Goal: Information Seeking & Learning: Learn about a topic

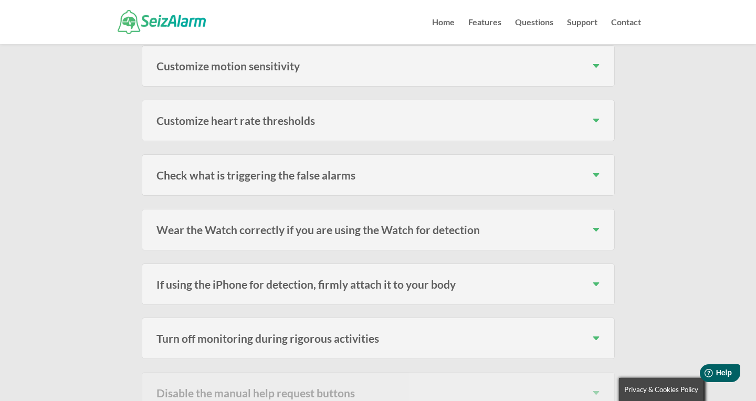
scroll to position [391, 0]
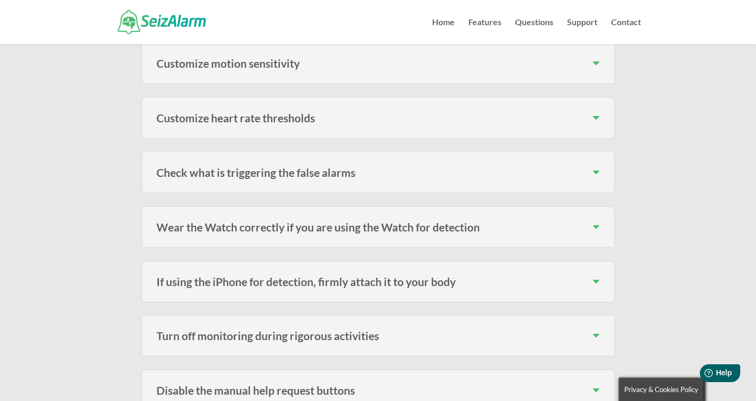
click at [602, 208] on div "Wear the Watch correctly if you are using the Watch for detection Make sure you…" at bounding box center [378, 226] width 473 height 41
click at [589, 221] on h3 "Wear the Watch correctly if you are using the Watch for detection" at bounding box center [377, 226] width 443 height 11
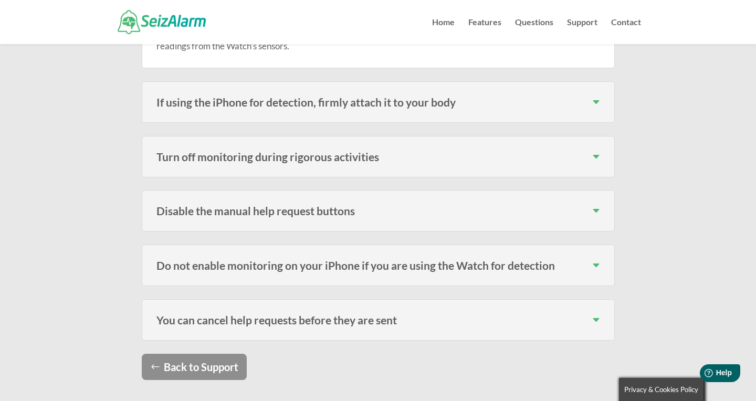
scroll to position [611, 0]
click at [598, 204] on h3 "Disable the manual help request buttons" at bounding box center [377, 209] width 443 height 11
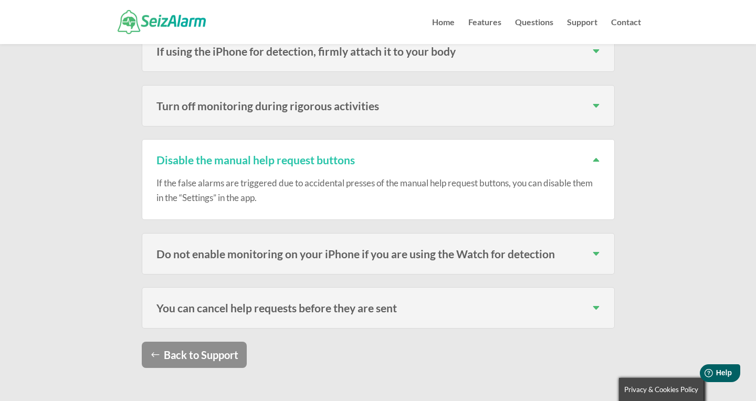
scroll to position [666, 0]
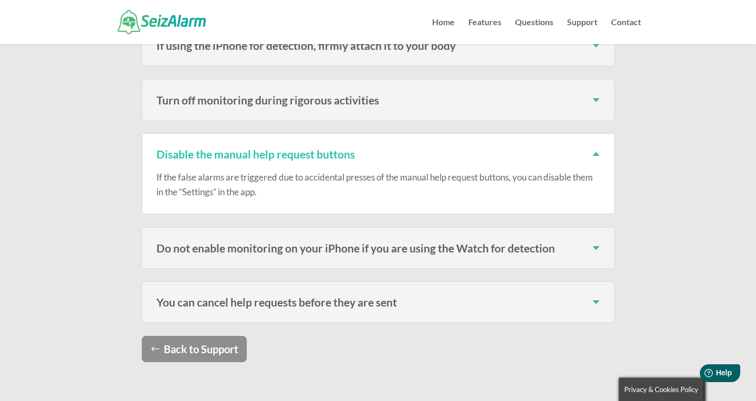
click at [590, 293] on div "You can cancel help requests before they are sent Don’t forget, you can cancel …" at bounding box center [378, 301] width 473 height 41
click at [598, 296] on h3 "You can cancel help requests before they are sent" at bounding box center [377, 301] width 443 height 11
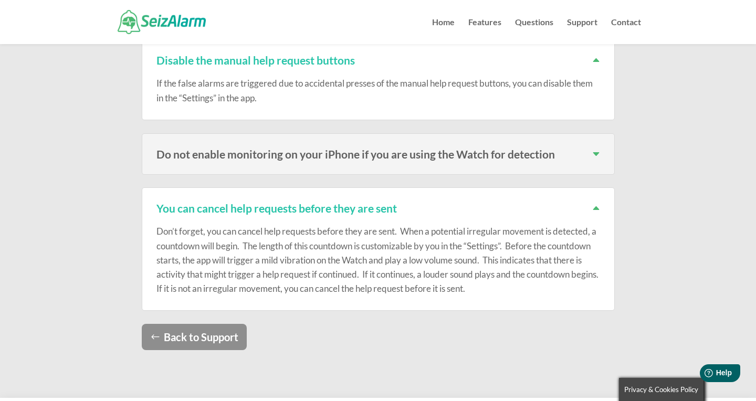
scroll to position [761, 0]
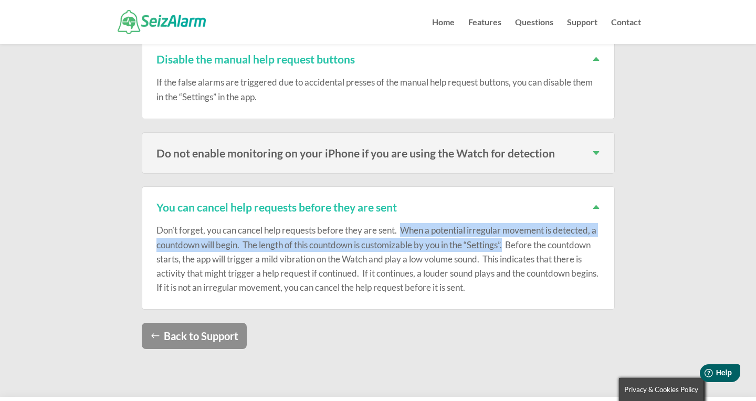
drag, startPoint x: 516, startPoint y: 227, endPoint x: 407, endPoint y: 212, distance: 110.6
click at [407, 223] on p "Don’t forget, you can cancel help requests before they are sent. When a potenti…" at bounding box center [377, 258] width 443 height 71
copy p "When a potential irregular movement is detected, a countdown will begin. The le…"
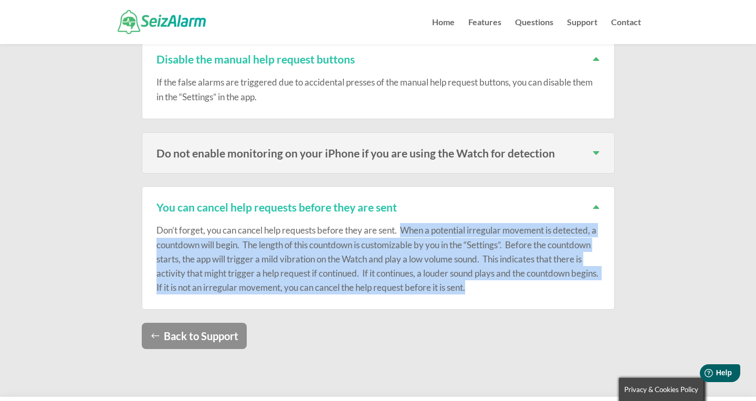
drag, startPoint x: 559, startPoint y: 269, endPoint x: 403, endPoint y: 211, distance: 165.5
click at [403, 223] on p "Don’t forget, you can cancel help requests before they are sent. When a potenti…" at bounding box center [377, 258] width 443 height 71
copy p "When a potential irregular movement is detected, a countdown will begin. The le…"
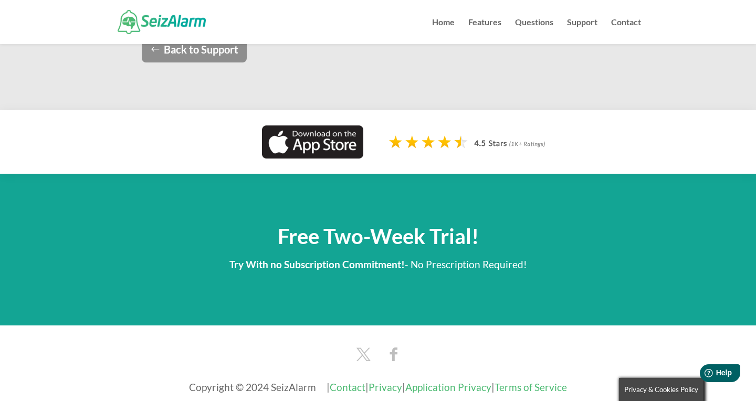
scroll to position [1171, 0]
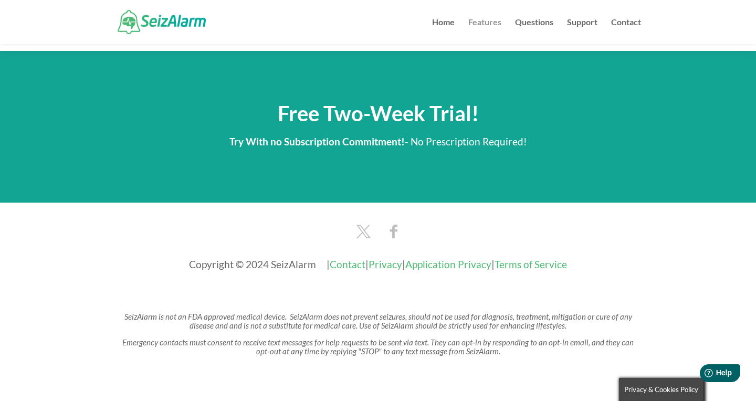
click at [492, 27] on link "Features" at bounding box center [484, 31] width 33 height 26
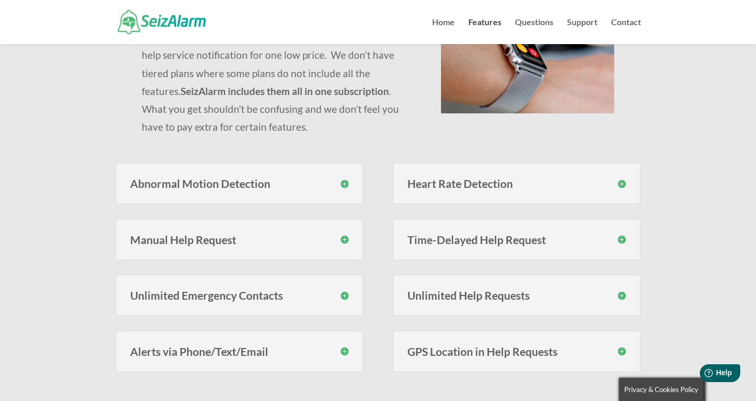
scroll to position [178, 0]
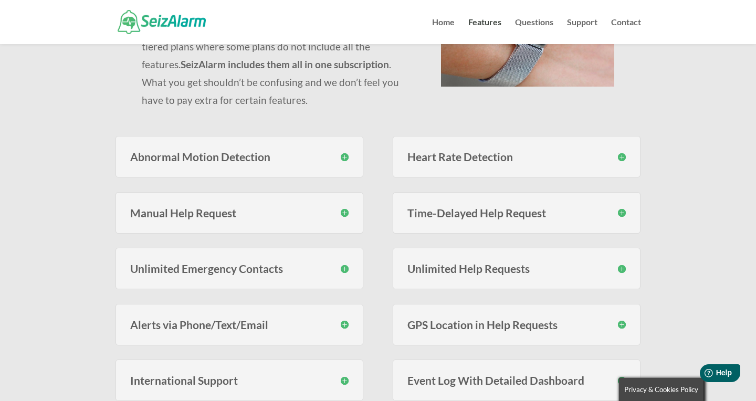
click at [405, 270] on div "Unlimited Help Requests You are not limited to a fixed amount of help requests …" at bounding box center [516, 268] width 248 height 41
click at [625, 269] on h3 "Unlimited Help Requests" at bounding box center [516, 268] width 219 height 11
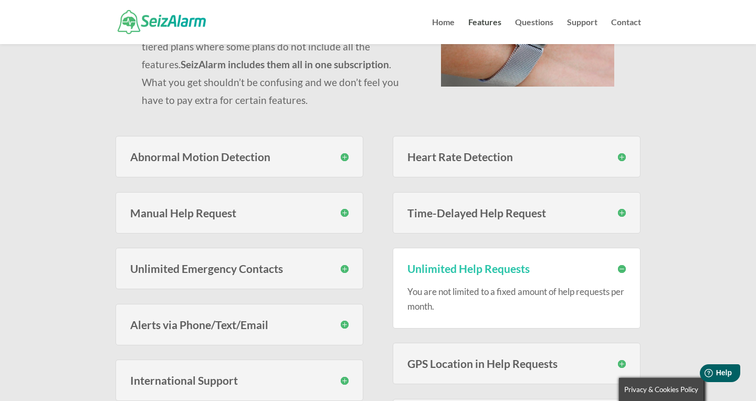
click at [619, 212] on h3 "Time-Delayed Help Request" at bounding box center [516, 212] width 219 height 11
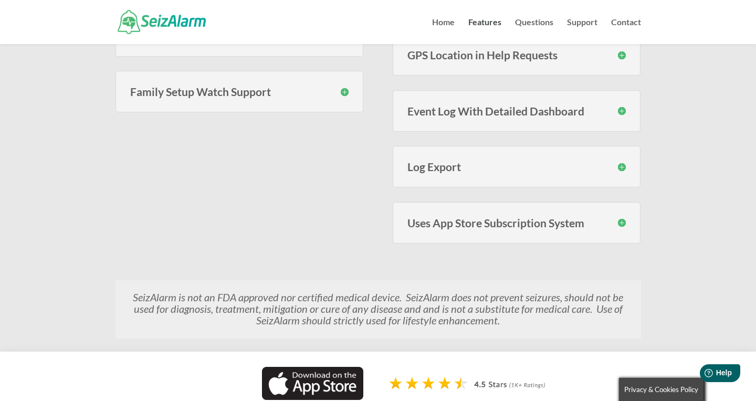
scroll to position [636, 0]
click at [623, 220] on h3 "Uses App Store Subscription System" at bounding box center [516, 221] width 219 height 11
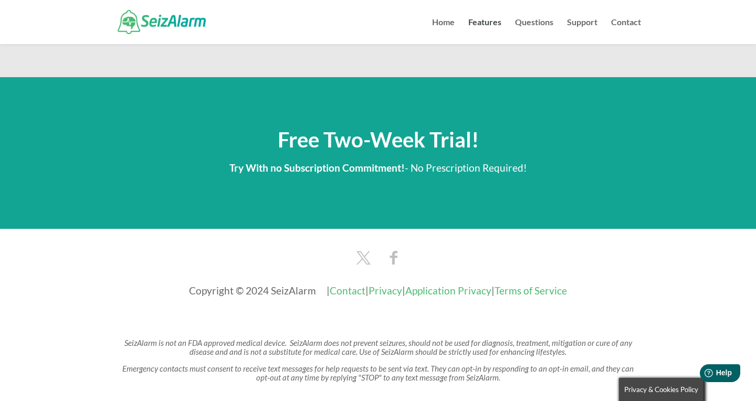
scroll to position [1483, 0]
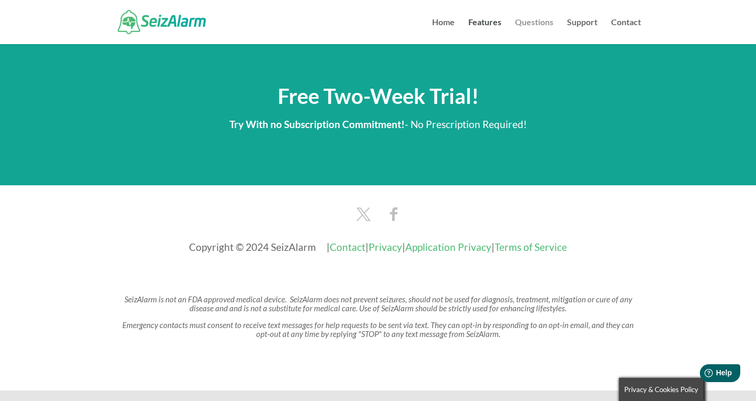
click at [539, 26] on link "Questions" at bounding box center [534, 31] width 38 height 26
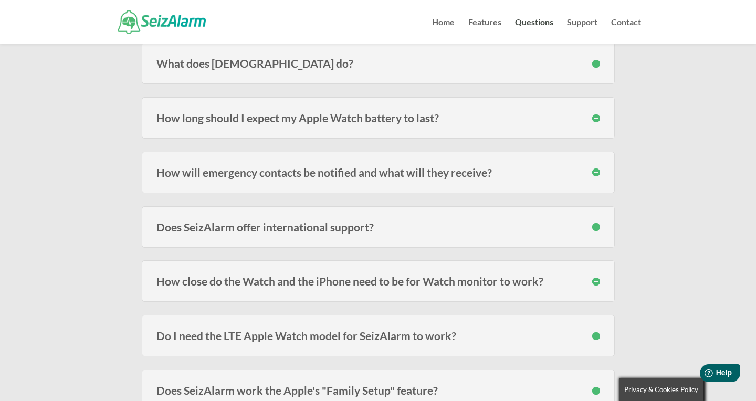
scroll to position [165, 0]
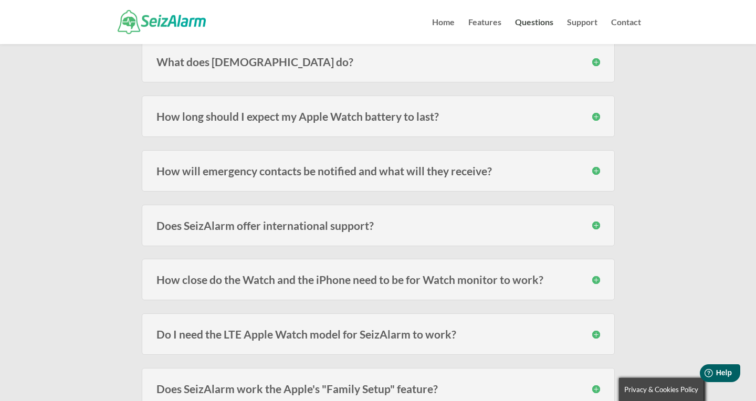
click at [511, 120] on h3 "How long should I expect my Apple Watch battery to last?" at bounding box center [377, 116] width 443 height 11
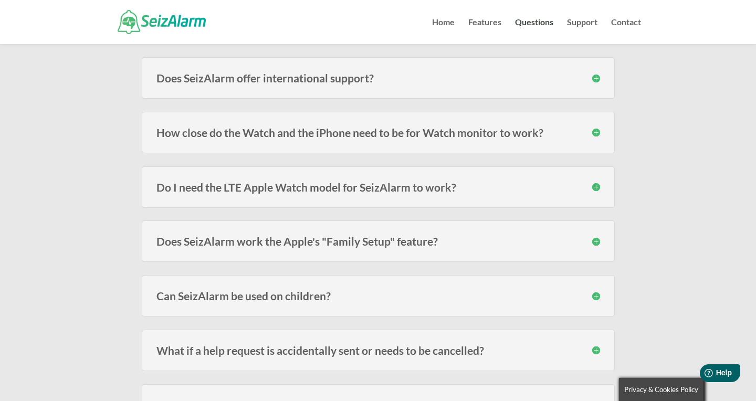
scroll to position [356, 0]
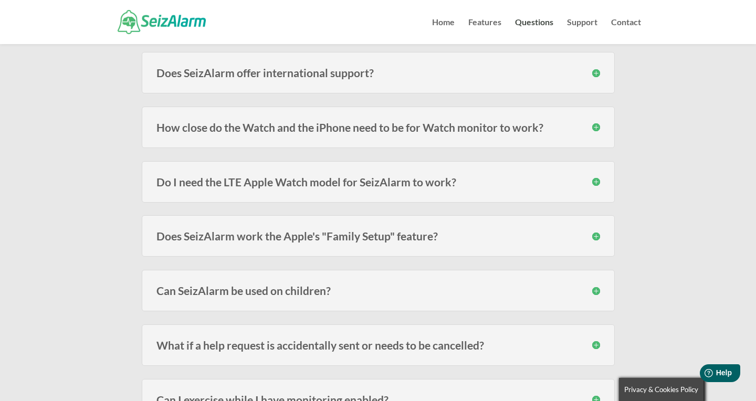
click at [353, 137] on div "How close do the Watch and the iPhone need to be for Watch monitor to work? The…" at bounding box center [378, 127] width 473 height 41
click at [380, 125] on h3 "How close do the Watch and the iPhone need to be for Watch monitor to work?" at bounding box center [377, 127] width 443 height 11
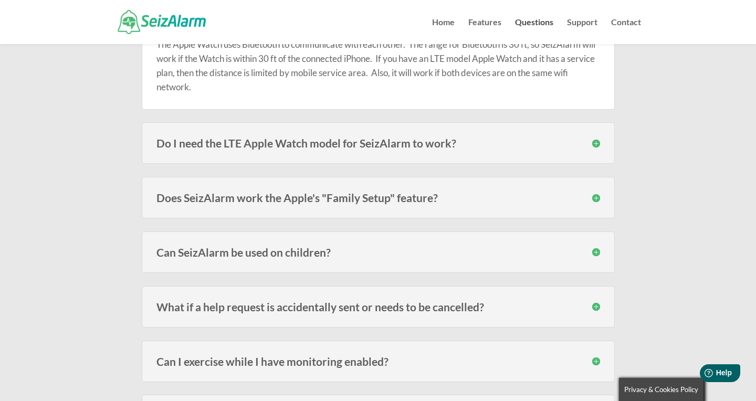
scroll to position [471, 0]
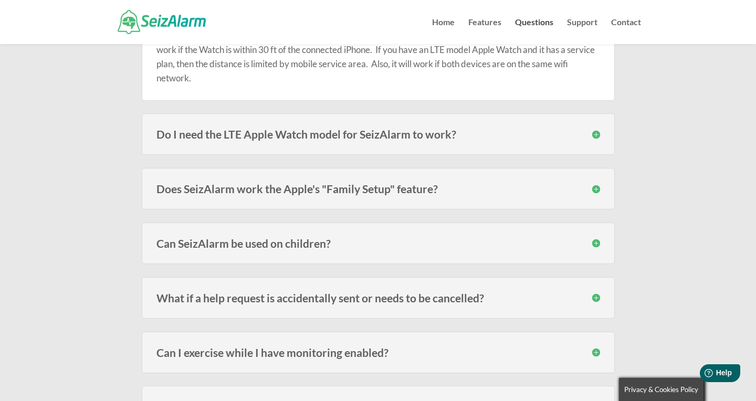
click at [526, 189] on h3 "Does SeizAlarm work the Apple's "Family Setup" feature?" at bounding box center [377, 188] width 443 height 11
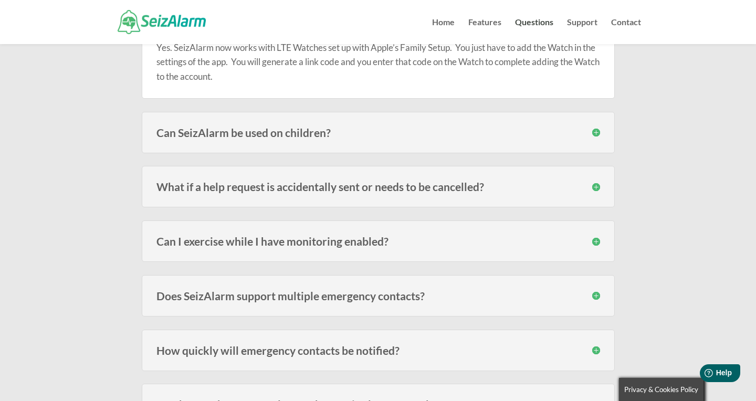
scroll to position [637, 0]
click at [526, 189] on h3 "What if a help request is accidentally sent or needs to be cancelled?" at bounding box center [377, 184] width 443 height 11
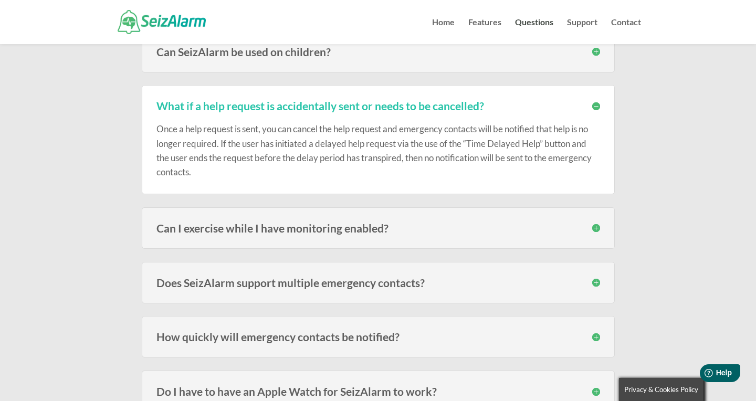
scroll to position [739, 0]
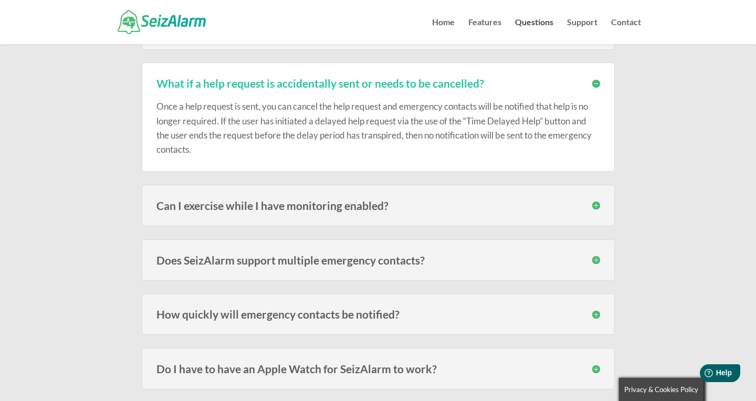
click at [513, 212] on div "Can I exercise while I have monitoring enabled? It depends on the type of exerc…" at bounding box center [378, 205] width 473 height 41
click at [596, 205] on h3 "Can I exercise while I have monitoring enabled?" at bounding box center [377, 205] width 443 height 11
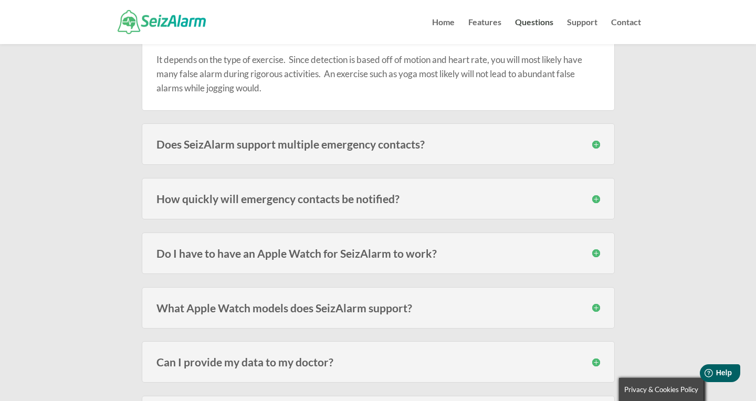
scroll to position [910, 0]
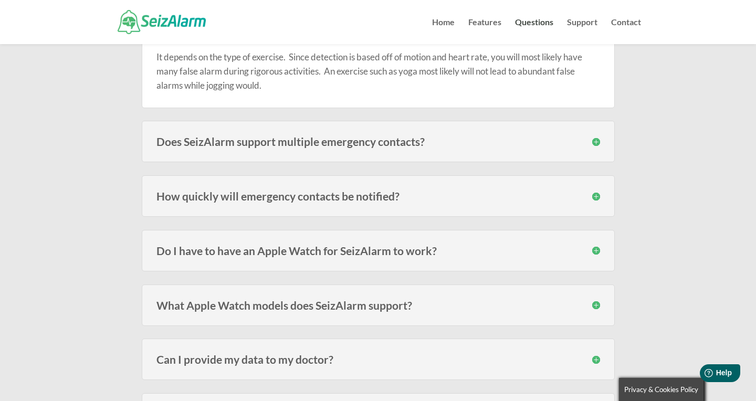
click at [596, 198] on h3 "How quickly will emergency contacts be notified?" at bounding box center [377, 195] width 443 height 11
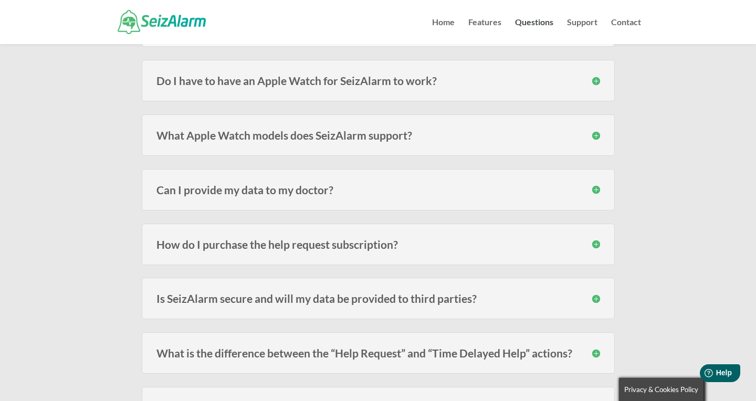
scroll to position [1123, 0]
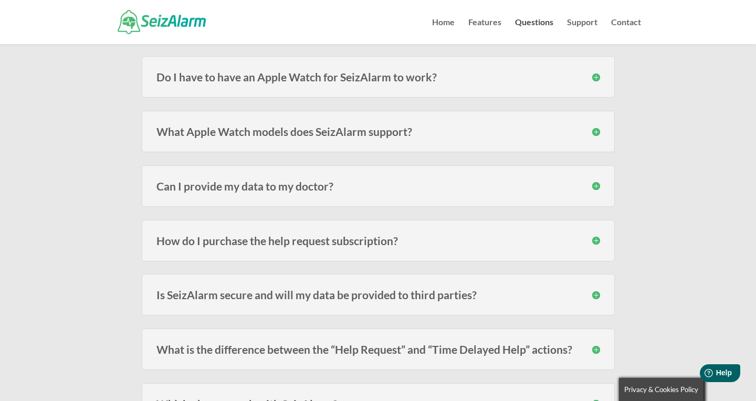
click at [596, 186] on h3 "Can I provide my data to my doctor?" at bounding box center [377, 185] width 443 height 11
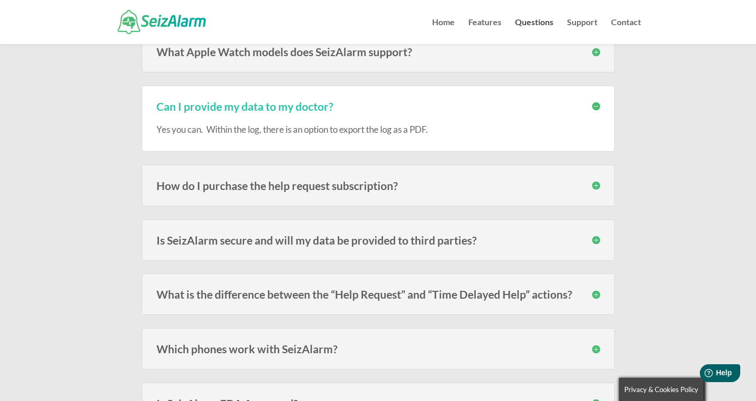
scroll to position [1204, 0]
click at [596, 186] on h3 "How do I purchase the help request subscription?" at bounding box center [377, 183] width 443 height 11
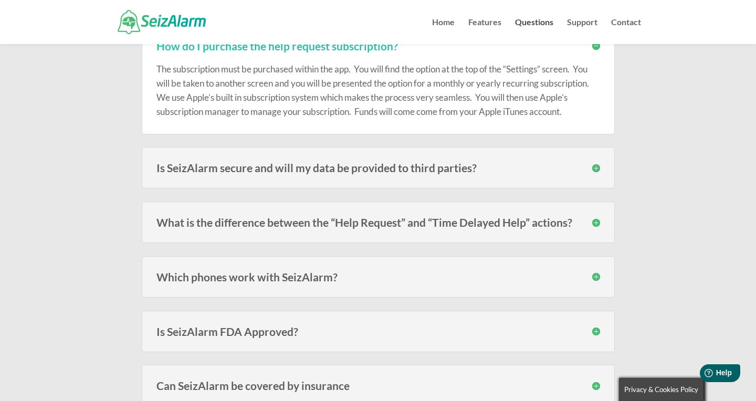
scroll to position [1343, 0]
click at [599, 170] on h3 "Is SeizAlarm secure and will my data be provided to third parties?" at bounding box center [377, 167] width 443 height 11
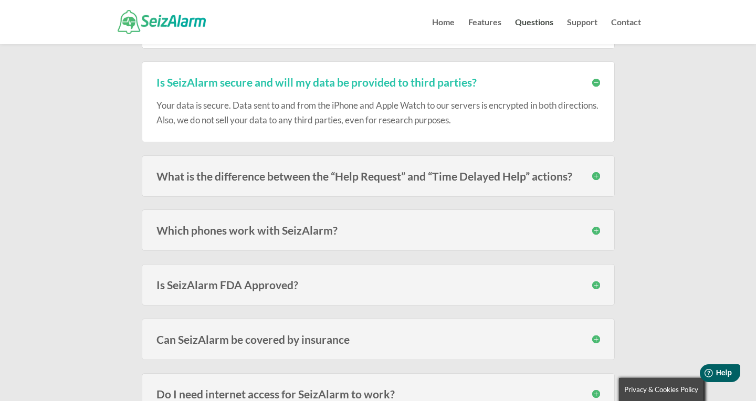
scroll to position [1428, 0]
click at [596, 175] on h3 "What is the difference between the “Help Request” and “Time Delayed Help” actio…" at bounding box center [377, 175] width 443 height 11
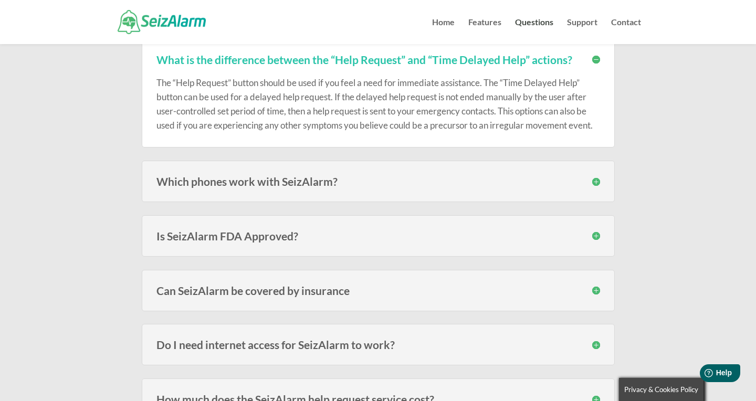
scroll to position [1545, 0]
click at [596, 184] on h3 "Which phones work with SeizAlarm?" at bounding box center [377, 180] width 443 height 11
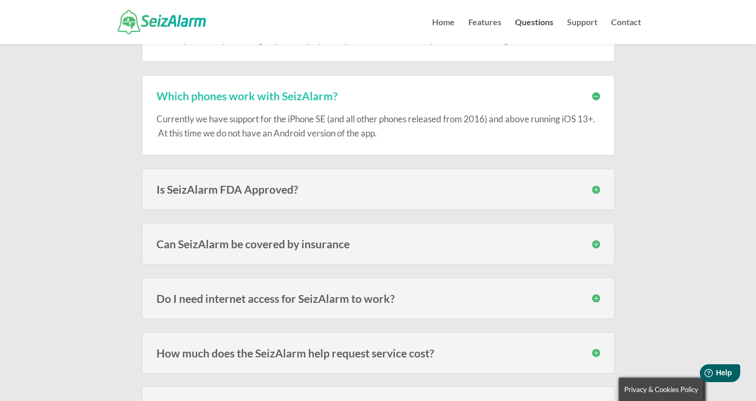
scroll to position [1631, 0]
click at [596, 188] on h3 "Is SeizAlarm FDA Approved?" at bounding box center [377, 188] width 443 height 11
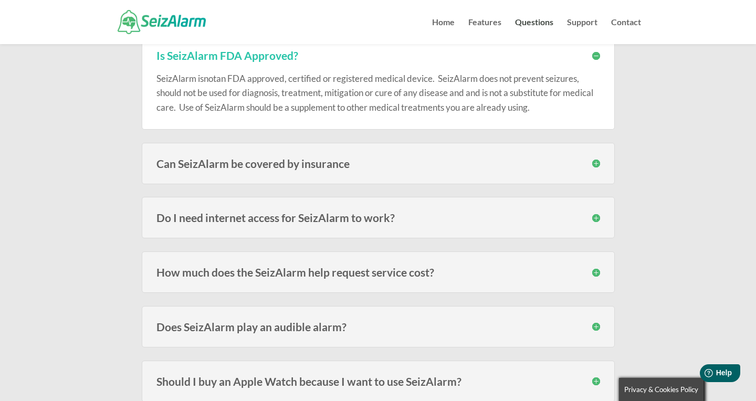
scroll to position [1766, 0]
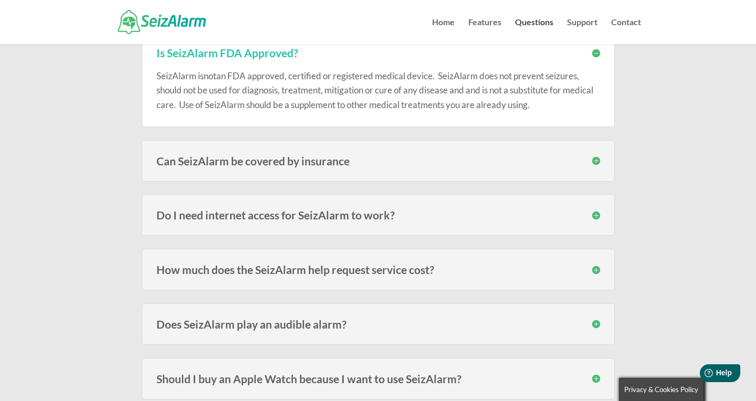
click at [597, 162] on h3 "Can SeizAlarm be covered by insurance" at bounding box center [377, 160] width 443 height 11
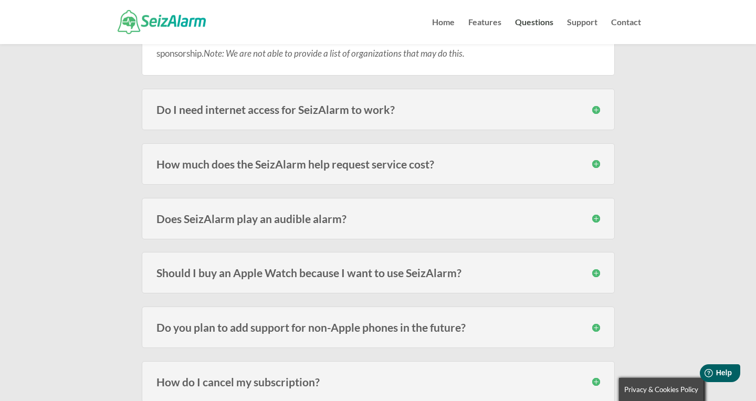
scroll to position [1926, 0]
click at [592, 166] on h3 "How much does the SeizAlarm help request service cost?" at bounding box center [377, 162] width 443 height 11
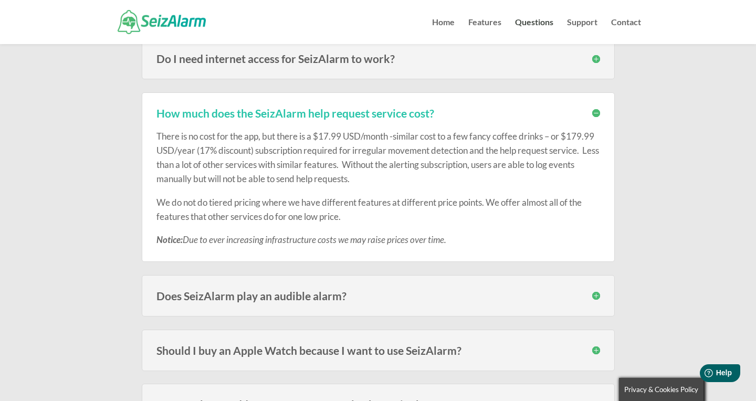
scroll to position [1977, 0]
click at [599, 294] on h3 "Does SeizAlarm play an audible alarm?" at bounding box center [377, 294] width 443 height 11
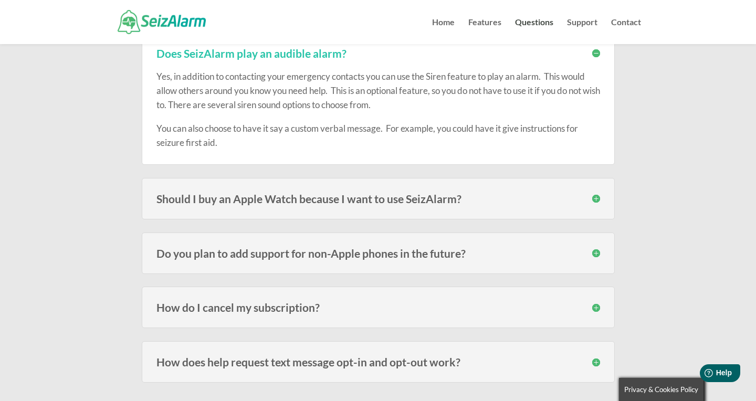
scroll to position [2219, 0]
click at [598, 199] on h3 "Should I buy an Apple Watch because I want to use SeizAlarm?" at bounding box center [377, 198] width 443 height 11
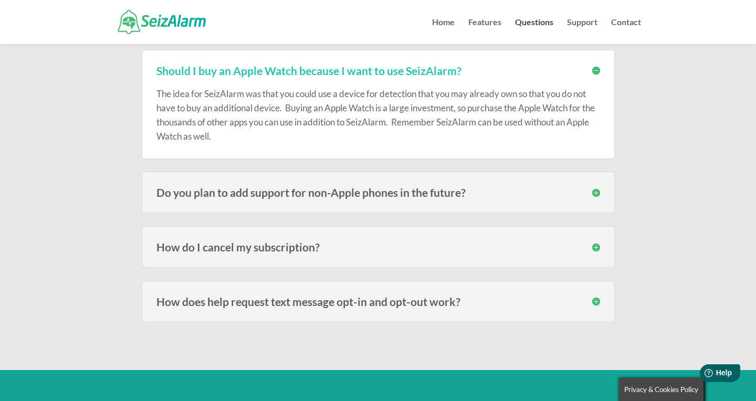
scroll to position [2347, 0]
click at [598, 191] on h3 "Do you plan to add support for non-Apple phones in the future?" at bounding box center [377, 191] width 443 height 11
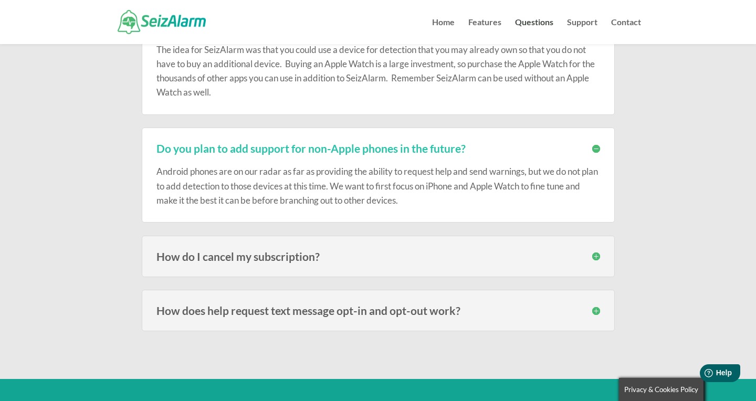
scroll to position [2393, 0]
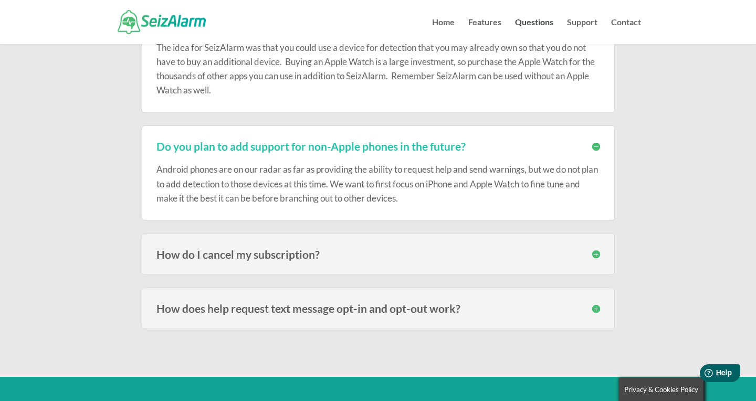
click at [598, 251] on h3 "How do I cancel my subscription?" at bounding box center [377, 254] width 443 height 11
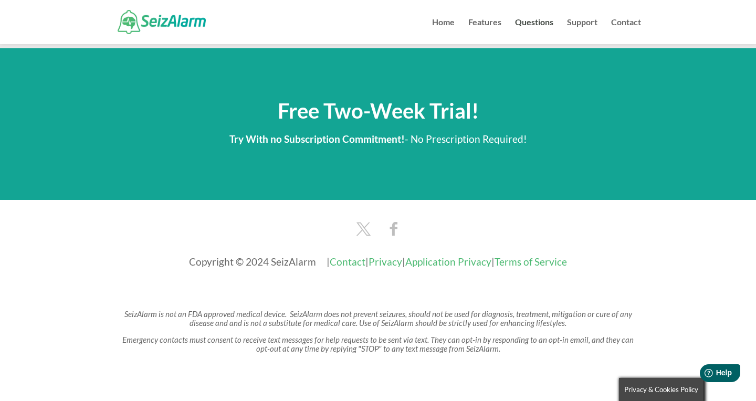
scroll to position [2813, 0]
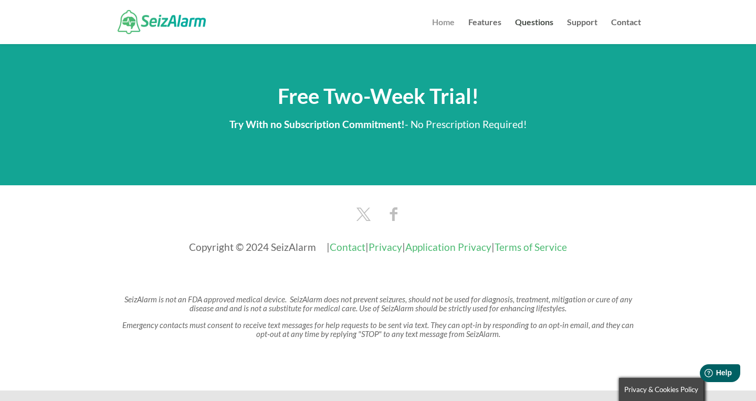
click at [451, 26] on link "Home" at bounding box center [443, 31] width 23 height 26
